Goal: Transaction & Acquisition: Download file/media

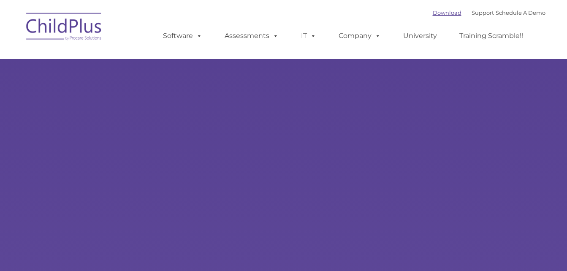
click at [433, 12] on link "Download" at bounding box center [447, 12] width 29 height 7
